Goal: Check status: Check status

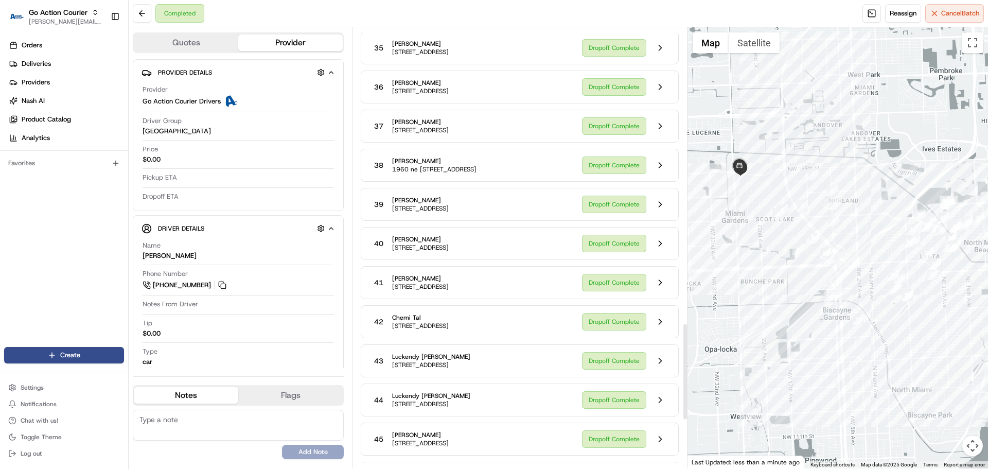
scroll to position [1569, 0]
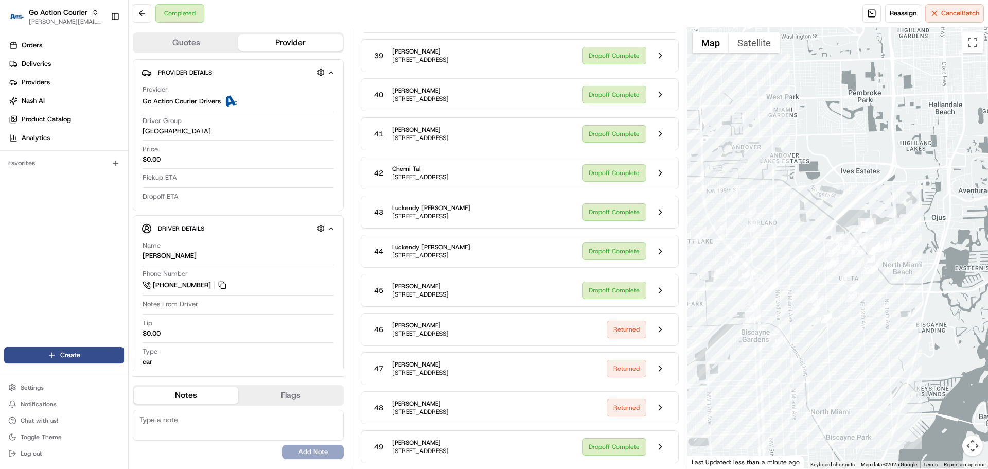
drag, startPoint x: 789, startPoint y: 278, endPoint x: 722, endPoint y: 296, distance: 69.8
click at [722, 296] on div at bounding box center [837, 247] width 301 height 441
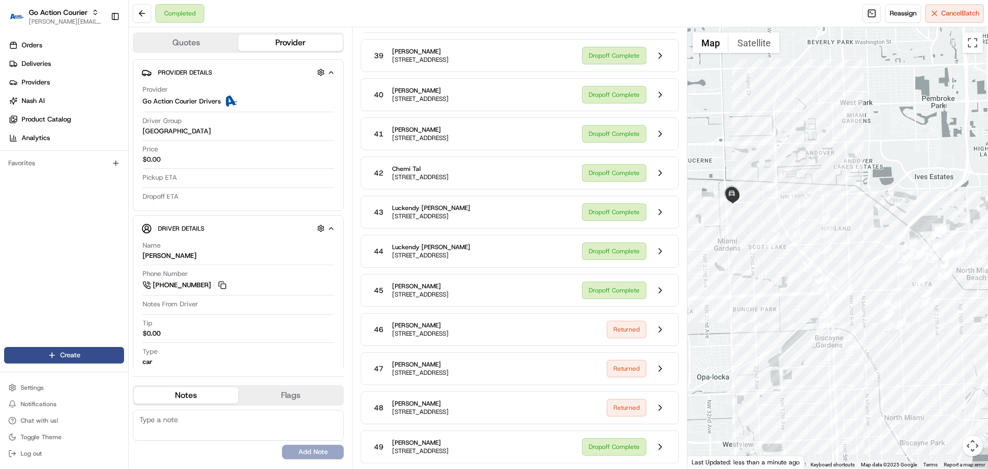
drag, startPoint x: 715, startPoint y: 300, endPoint x: 805, endPoint y: 302, distance: 89.6
click at [805, 303] on div at bounding box center [837, 247] width 301 height 441
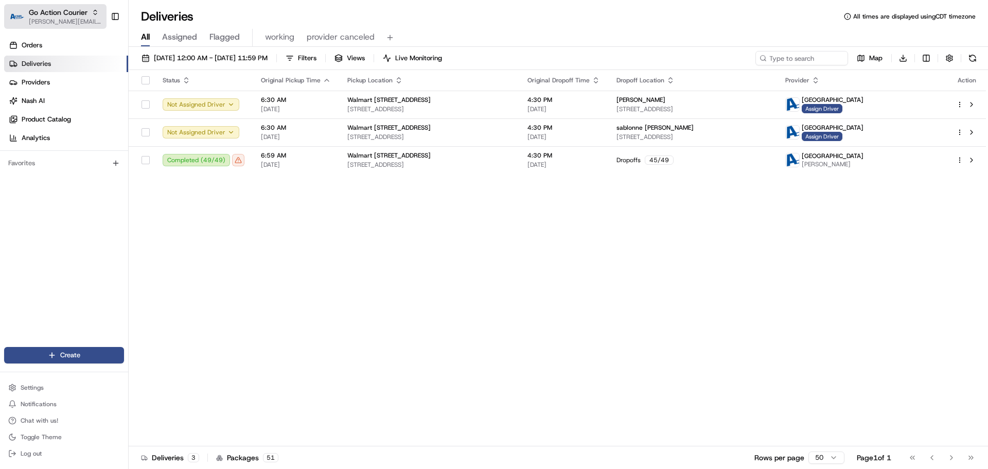
click at [58, 21] on span "[PERSON_NAME][EMAIL_ADDRESS][DOMAIN_NAME]" at bounding box center [66, 21] width 74 height 8
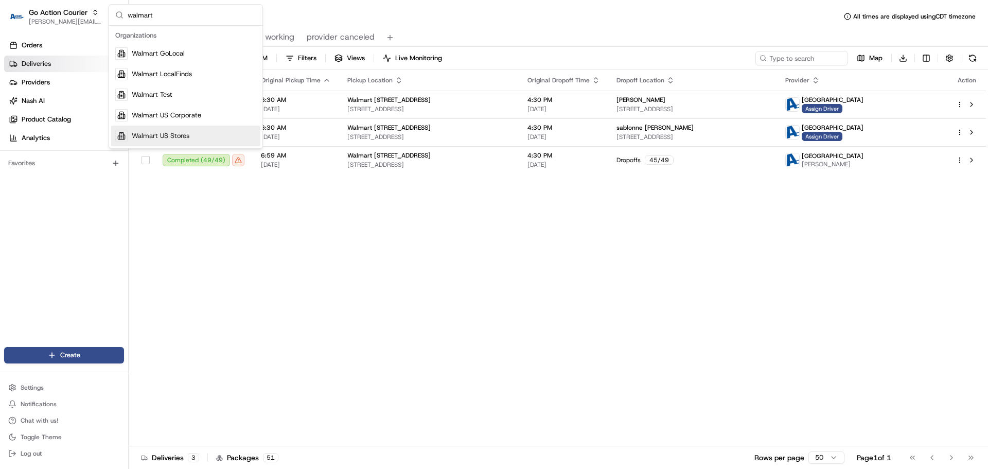
type input "walmart"
click at [139, 135] on span "Walmart US Stores" at bounding box center [161, 135] width 58 height 9
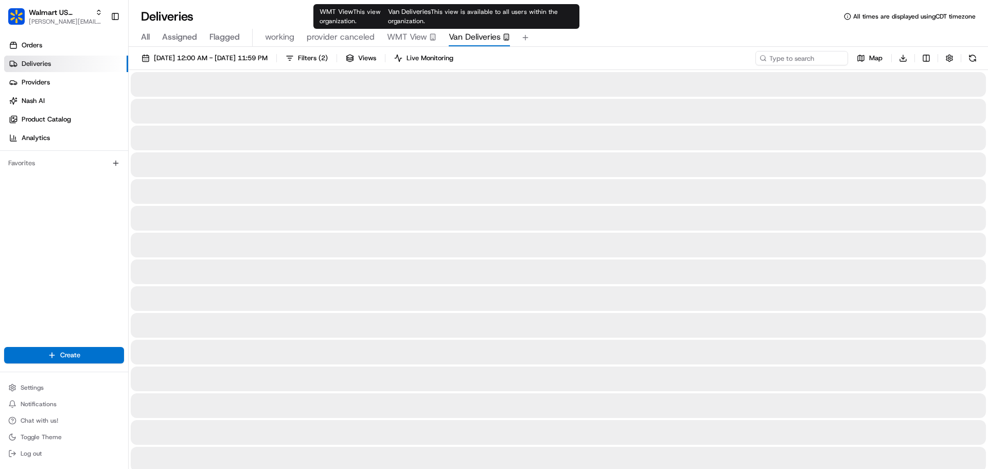
click at [454, 34] on span "Van Deliveries" at bounding box center [475, 37] width 52 height 12
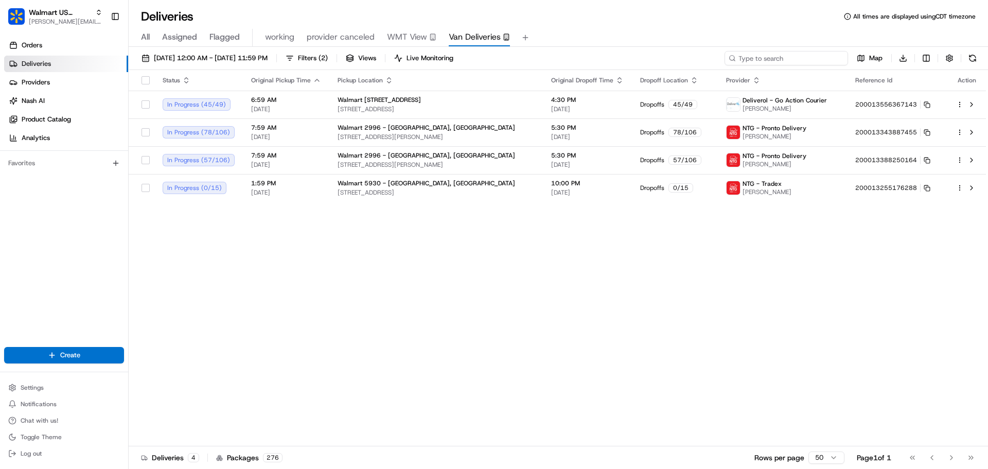
click at [776, 55] on input at bounding box center [785, 58] width 123 height 14
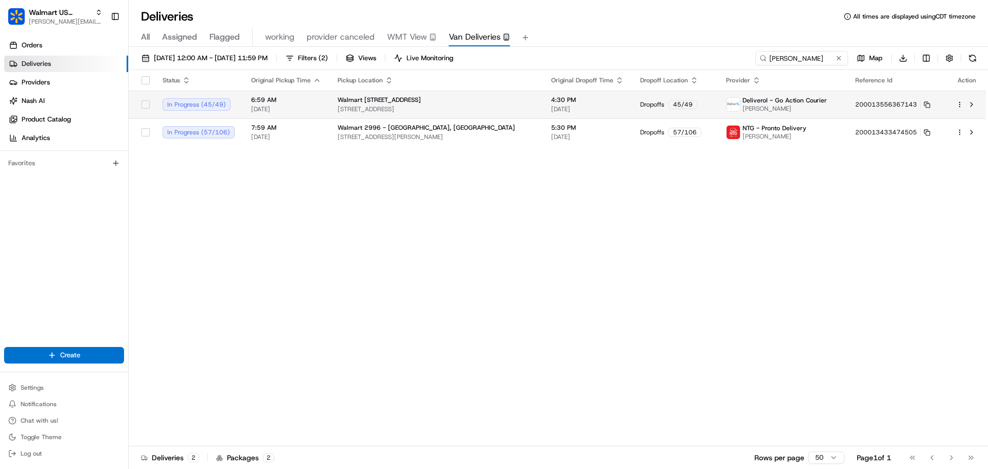
click at [311, 100] on span "6:59 AM" at bounding box center [286, 100] width 70 height 8
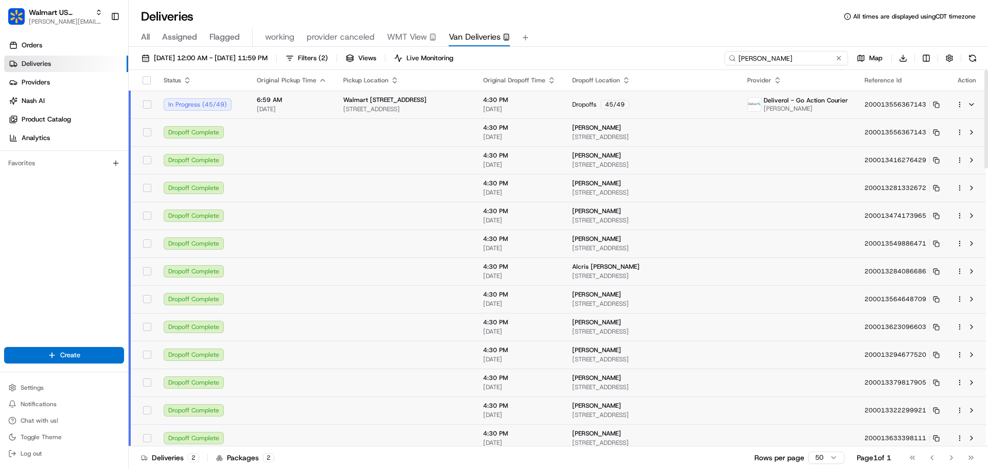
click at [778, 56] on input "harris" at bounding box center [785, 58] width 123 height 14
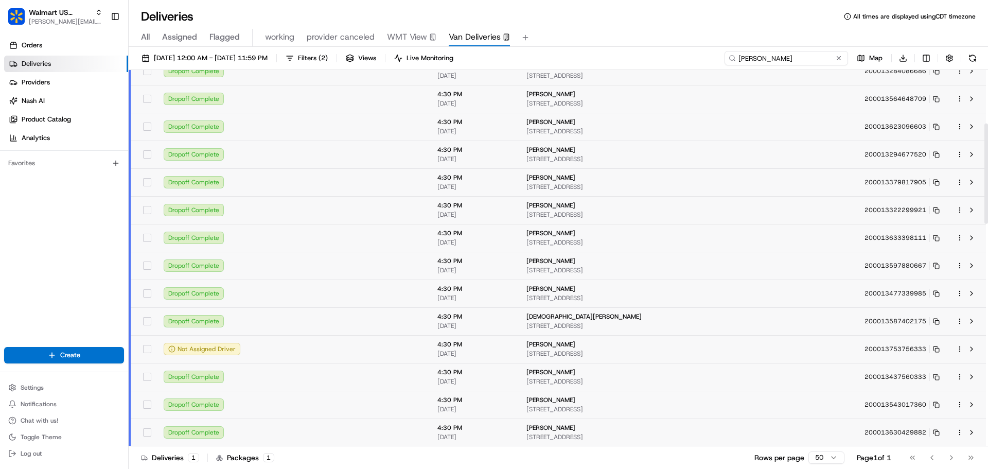
scroll to position [257, 0]
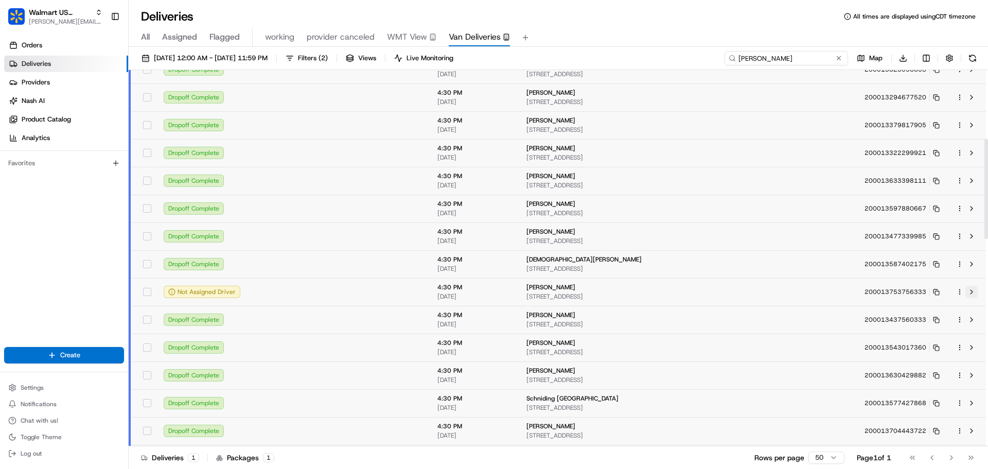
type input "cheryl"
click at [972, 290] on button at bounding box center [971, 292] width 12 height 12
click at [62, 23] on span "[PERSON_NAME][EMAIL_ADDRESS][DOMAIN_NAME]" at bounding box center [66, 21] width 74 height 8
type input "deliverol"
click at [212, 50] on div "Deliverol" at bounding box center [185, 53] width 149 height 21
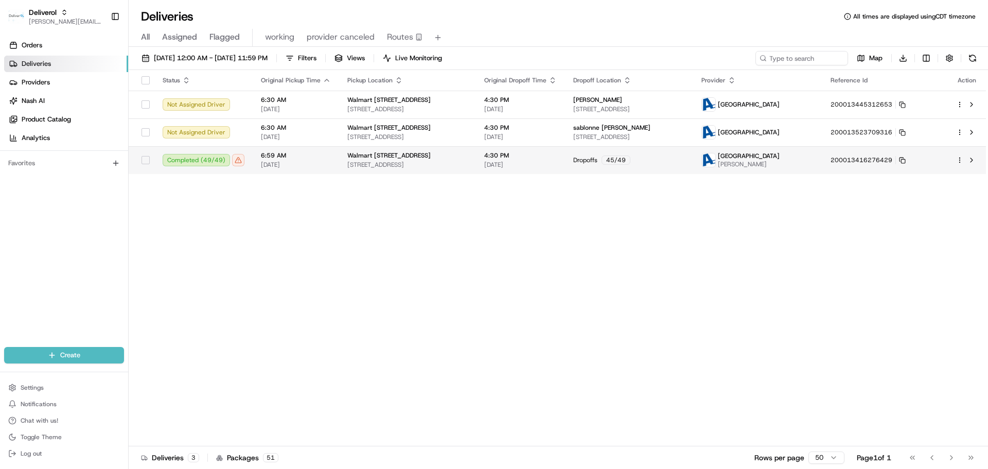
click at [444, 165] on span "[STREET_ADDRESS]" at bounding box center [407, 165] width 120 height 8
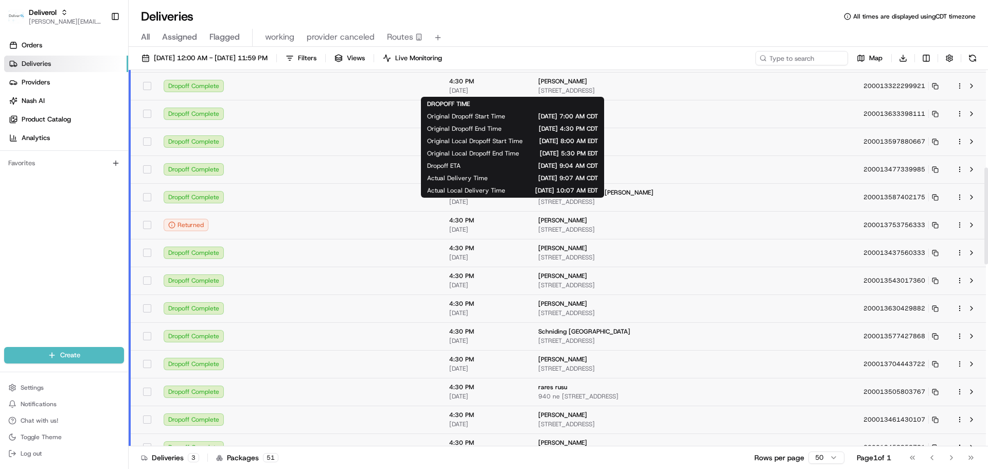
scroll to position [412, 0]
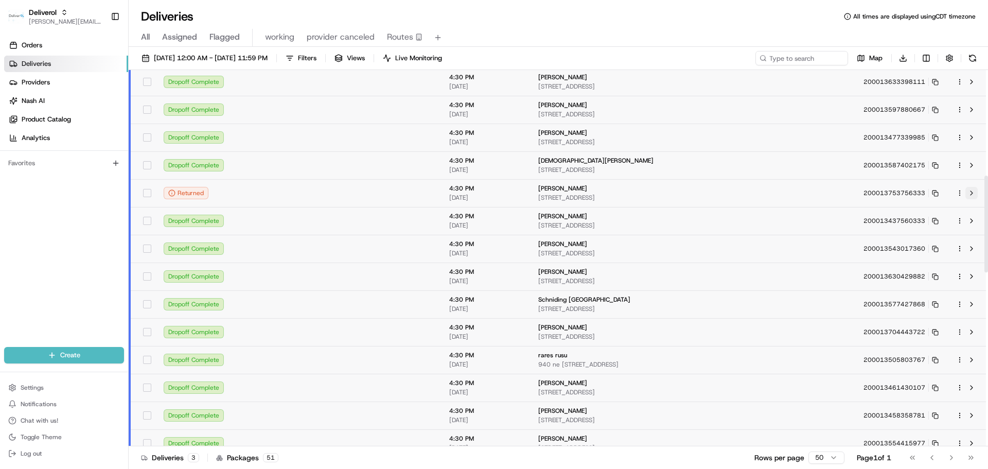
click at [974, 191] on button at bounding box center [971, 193] width 12 height 12
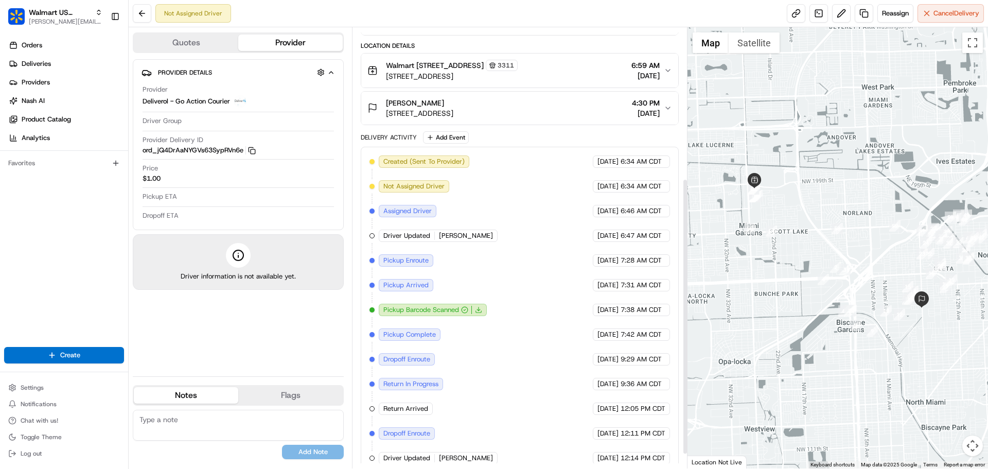
scroll to position [263, 0]
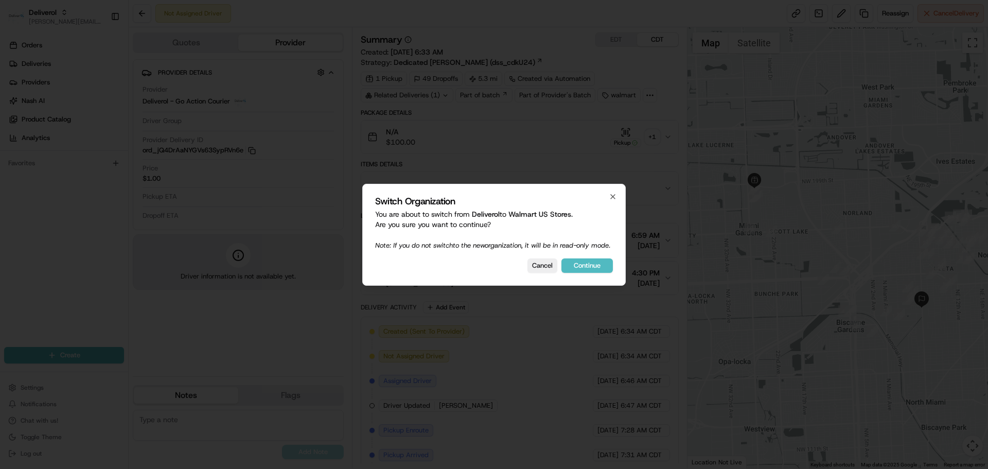
click at [620, 147] on div at bounding box center [494, 234] width 988 height 469
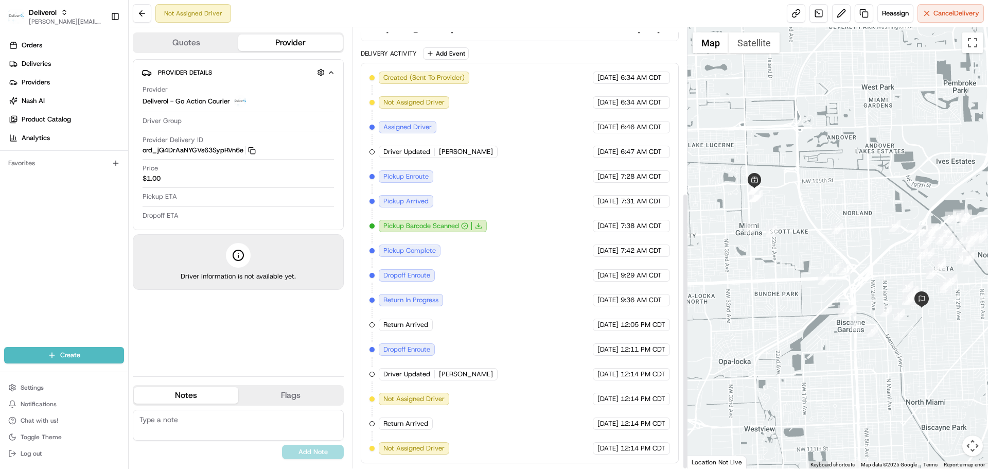
scroll to position [263, 0]
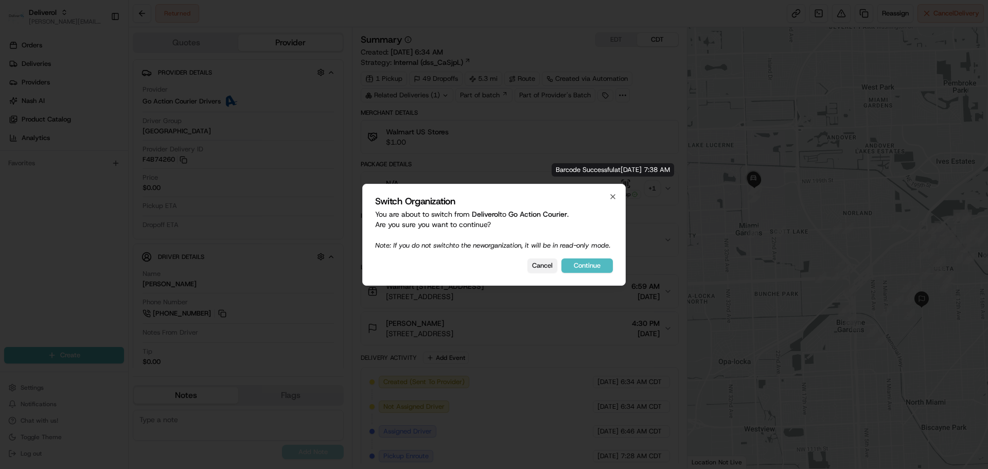
click at [544, 269] on button "Cancel" at bounding box center [542, 265] width 30 height 14
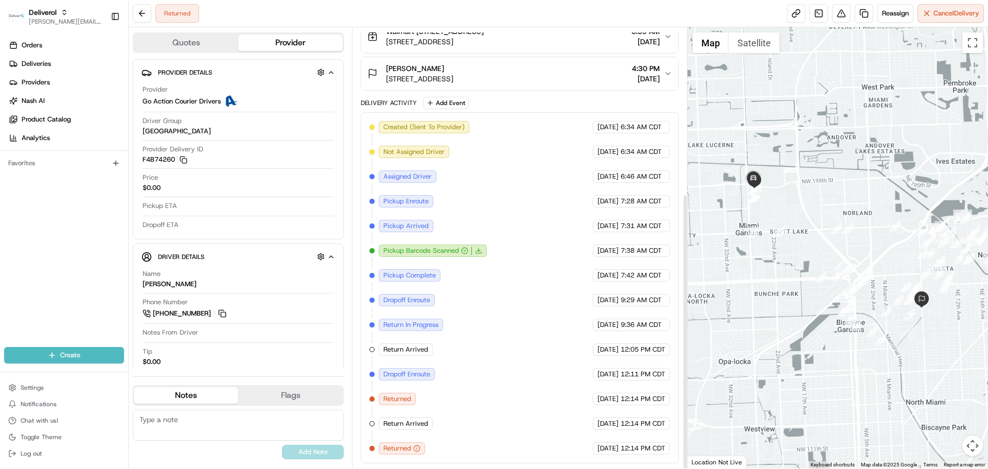
scroll to position [265, 0]
